Goal: Download file/media

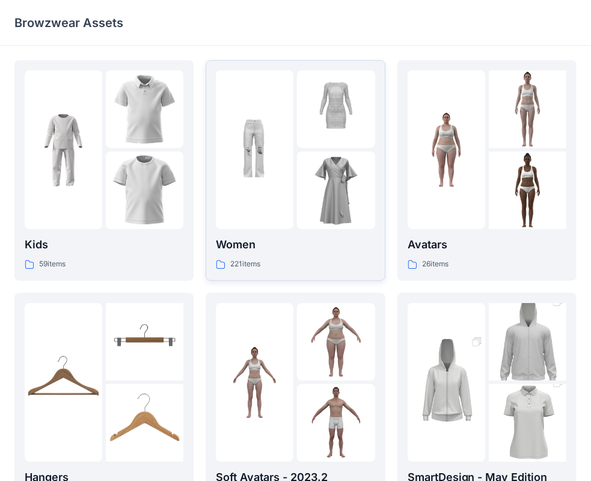
click at [294, 179] on img at bounding box center [255, 150] width 78 height 78
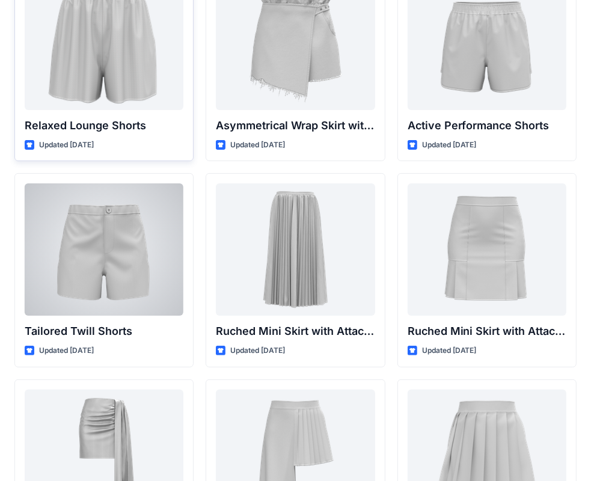
scroll to position [3098, 0]
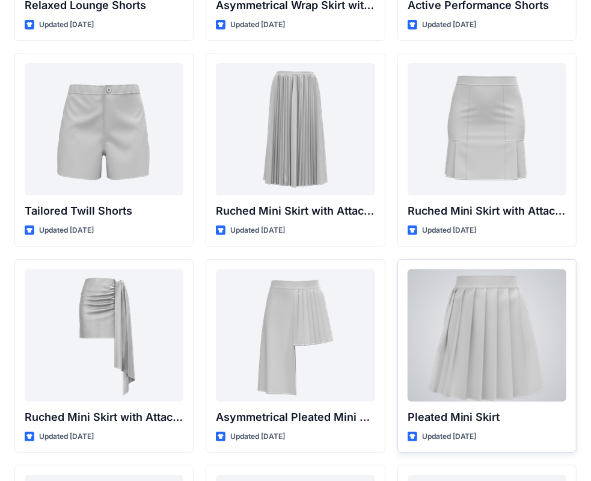
click at [501, 304] on div at bounding box center [487, 336] width 159 height 132
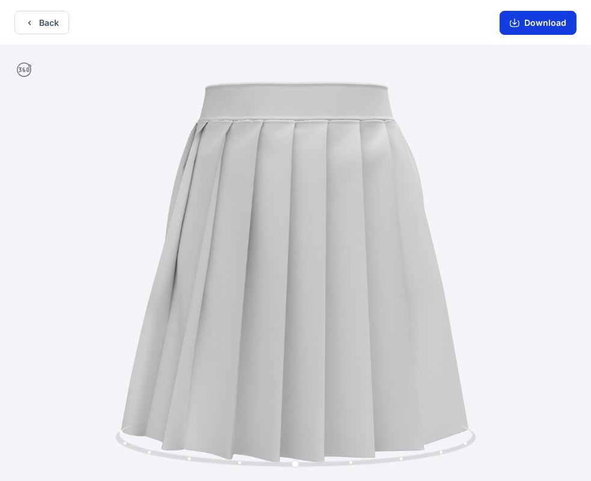
click at [538, 24] on button "Download" at bounding box center [538, 23] width 77 height 24
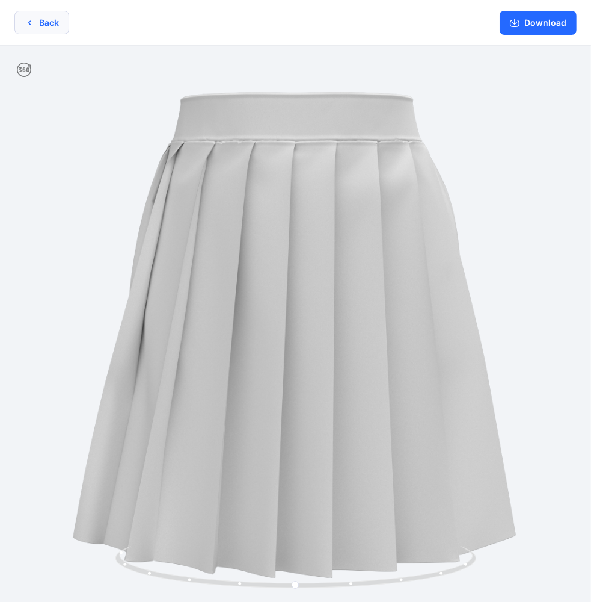
click at [50, 27] on button "Back" at bounding box center [41, 22] width 55 height 23
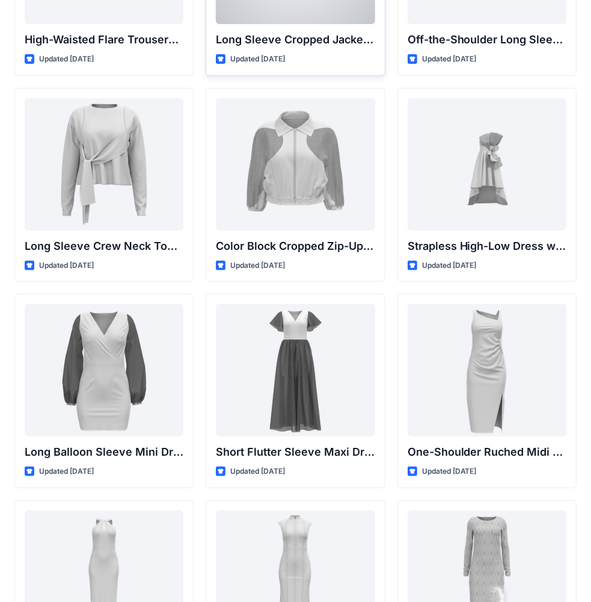
scroll to position [180, 0]
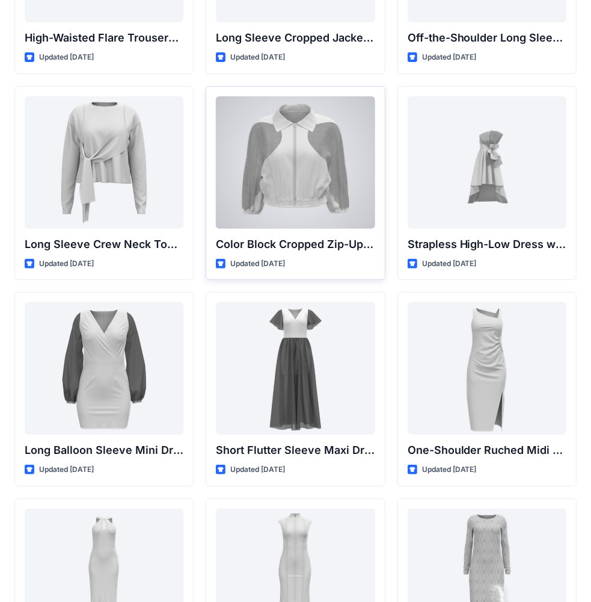
click at [300, 158] on div at bounding box center [295, 162] width 159 height 132
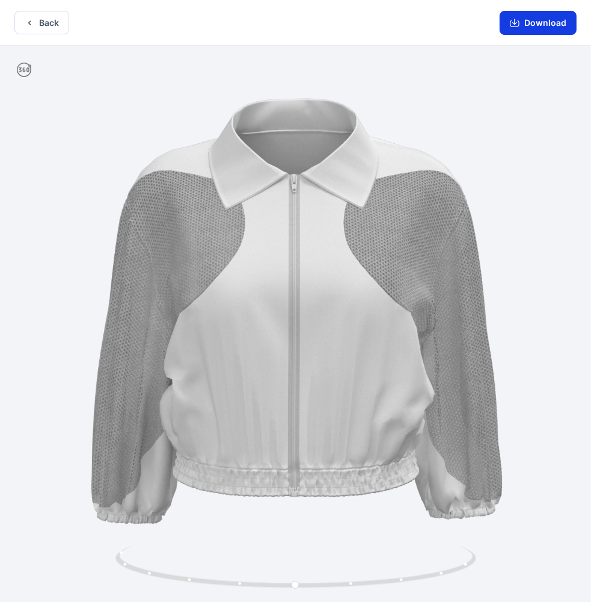
click at [531, 29] on button "Download" at bounding box center [538, 23] width 77 height 24
